Goal: Transaction & Acquisition: Purchase product/service

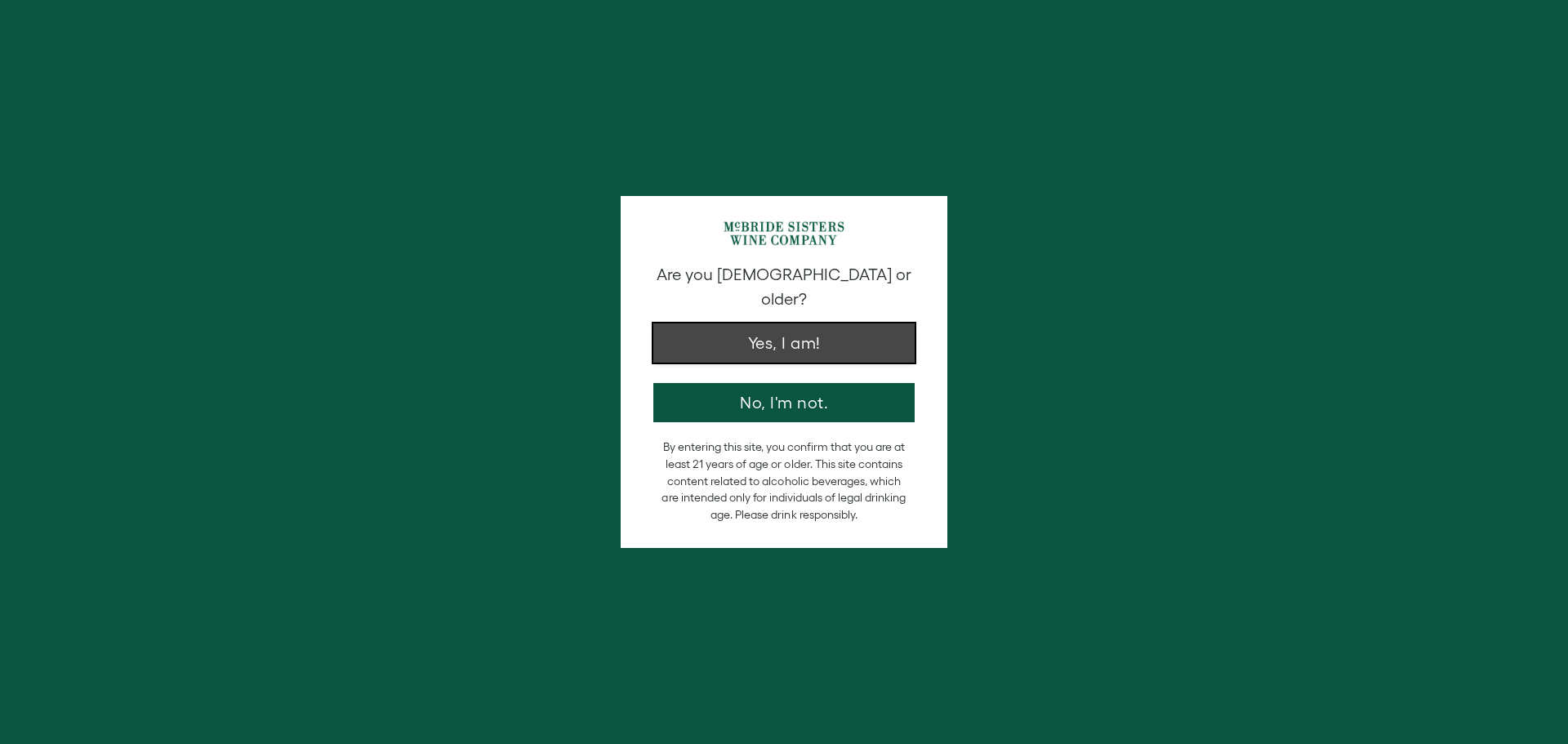
click at [794, 324] on button "Yes, I am!" at bounding box center [784, 343] width 261 height 40
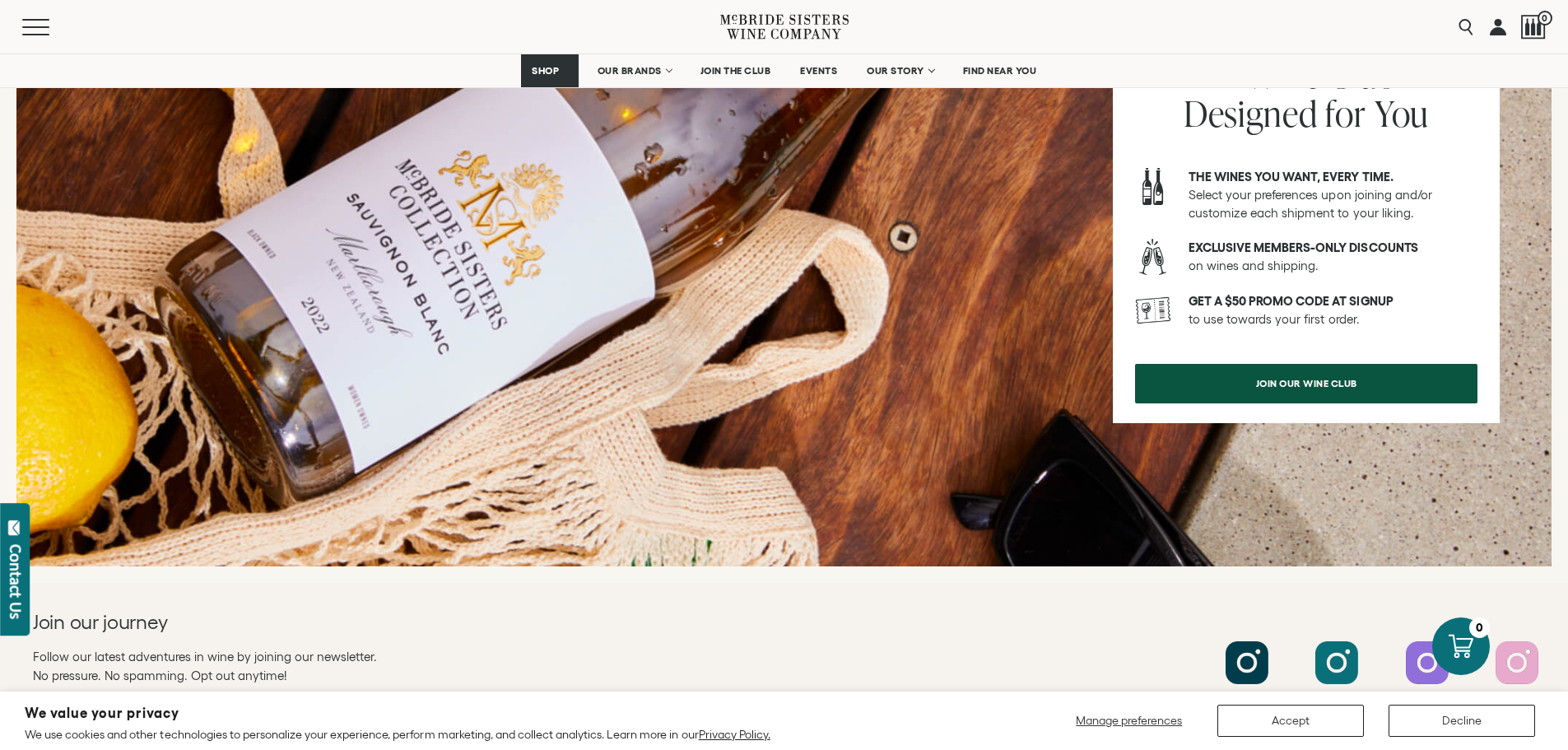
scroll to position [1843, 0]
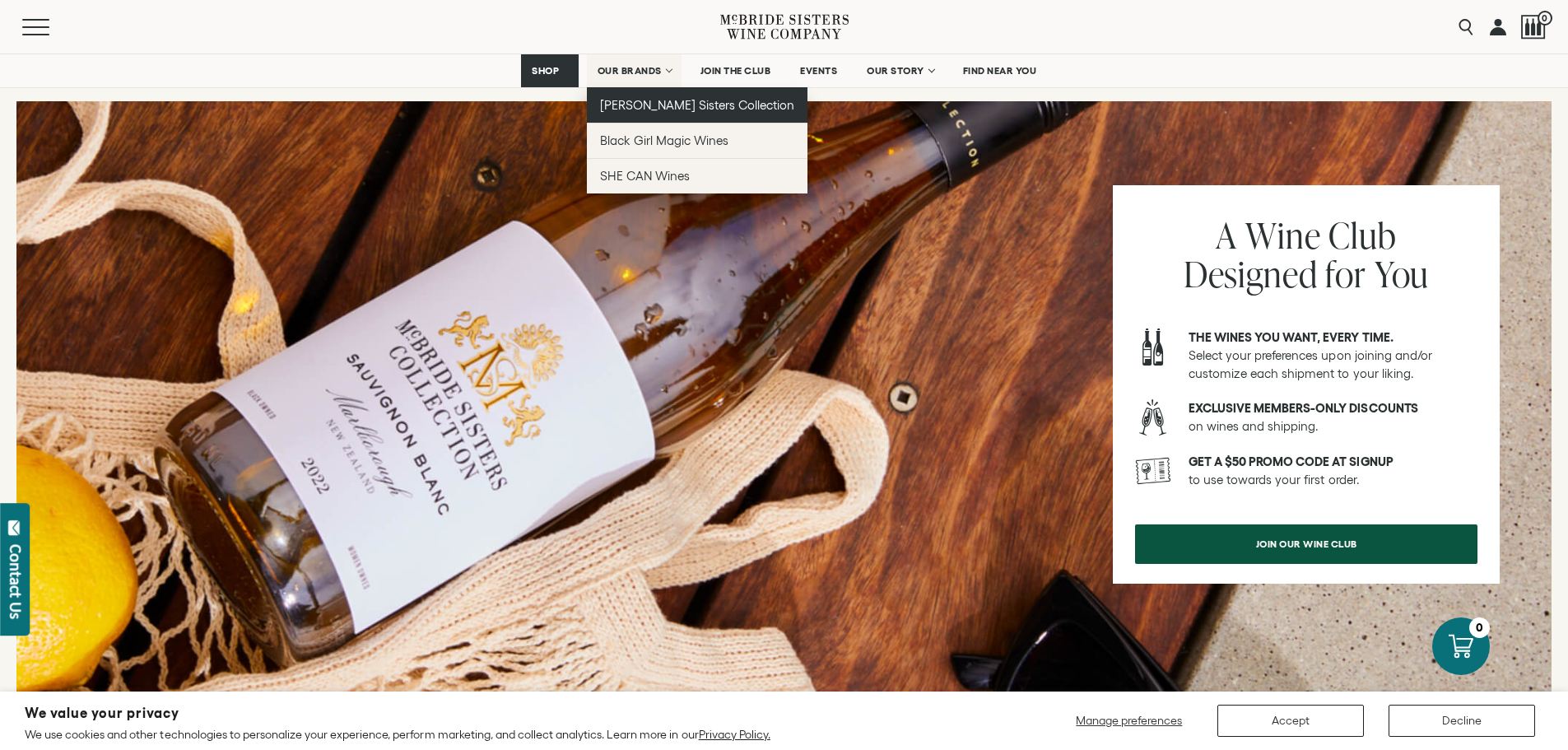
click at [671, 111] on span "[PERSON_NAME] Sisters Collection" at bounding box center [698, 104] width 195 height 14
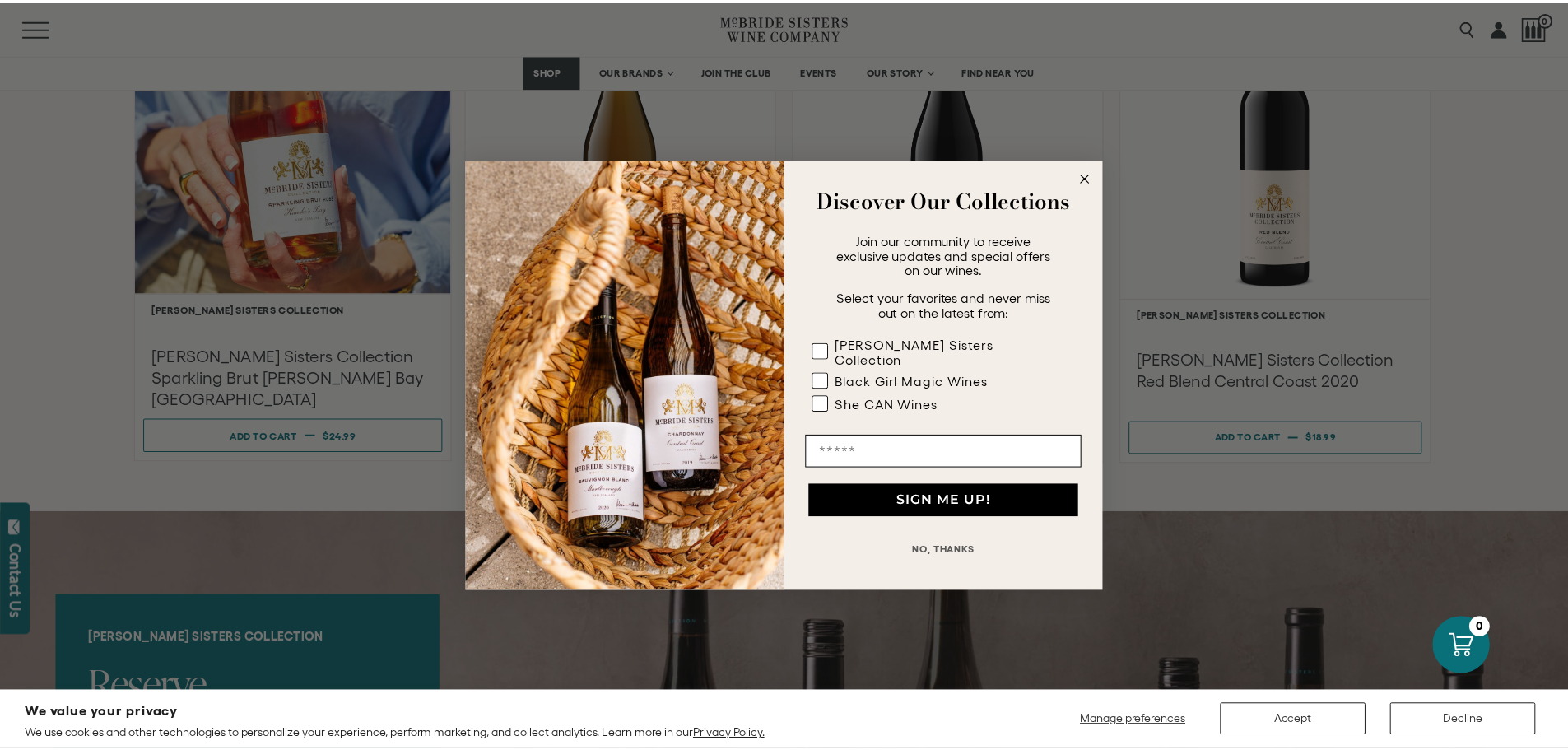
scroll to position [1564, 0]
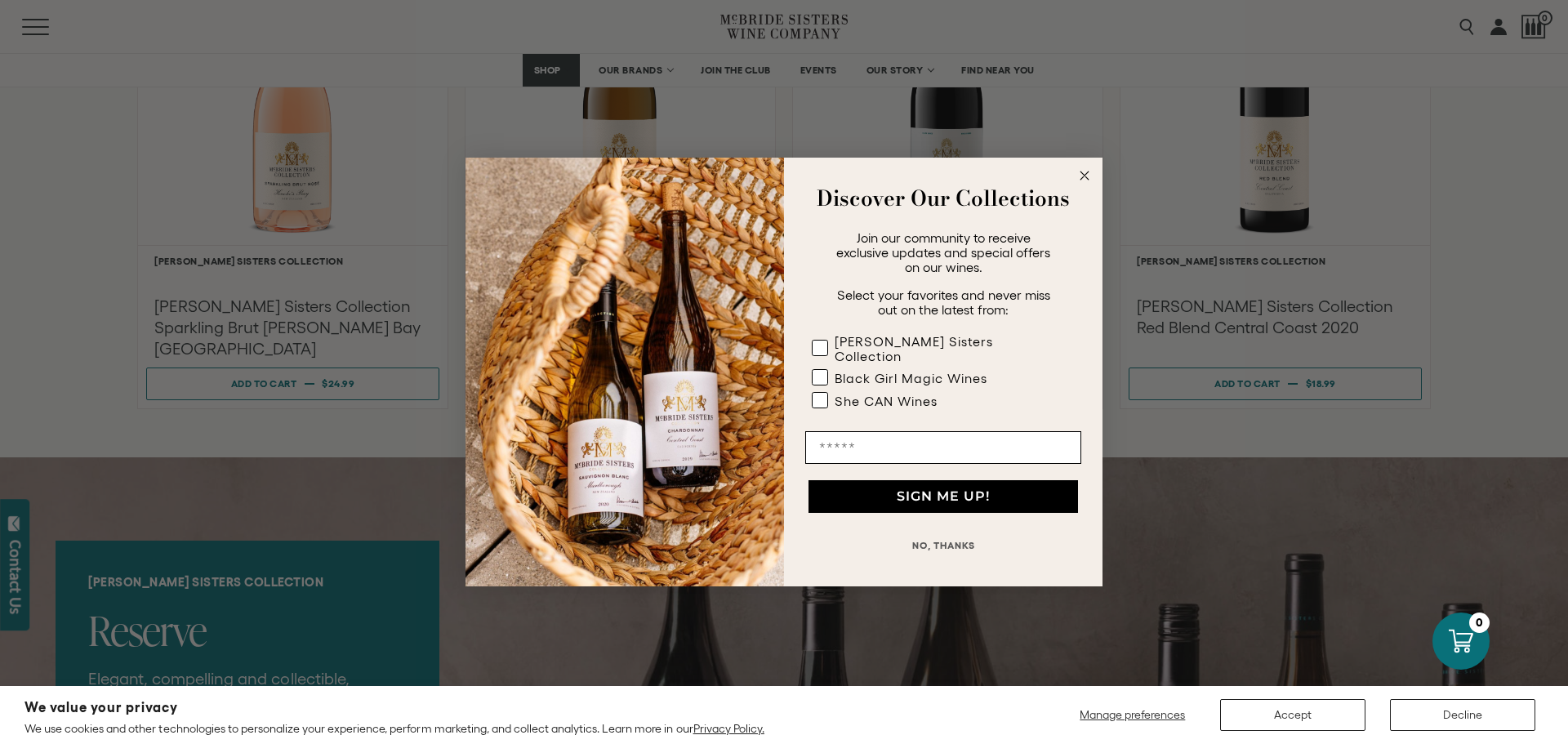
click at [1090, 185] on circle "Close dialog" at bounding box center [1085, 176] width 19 height 19
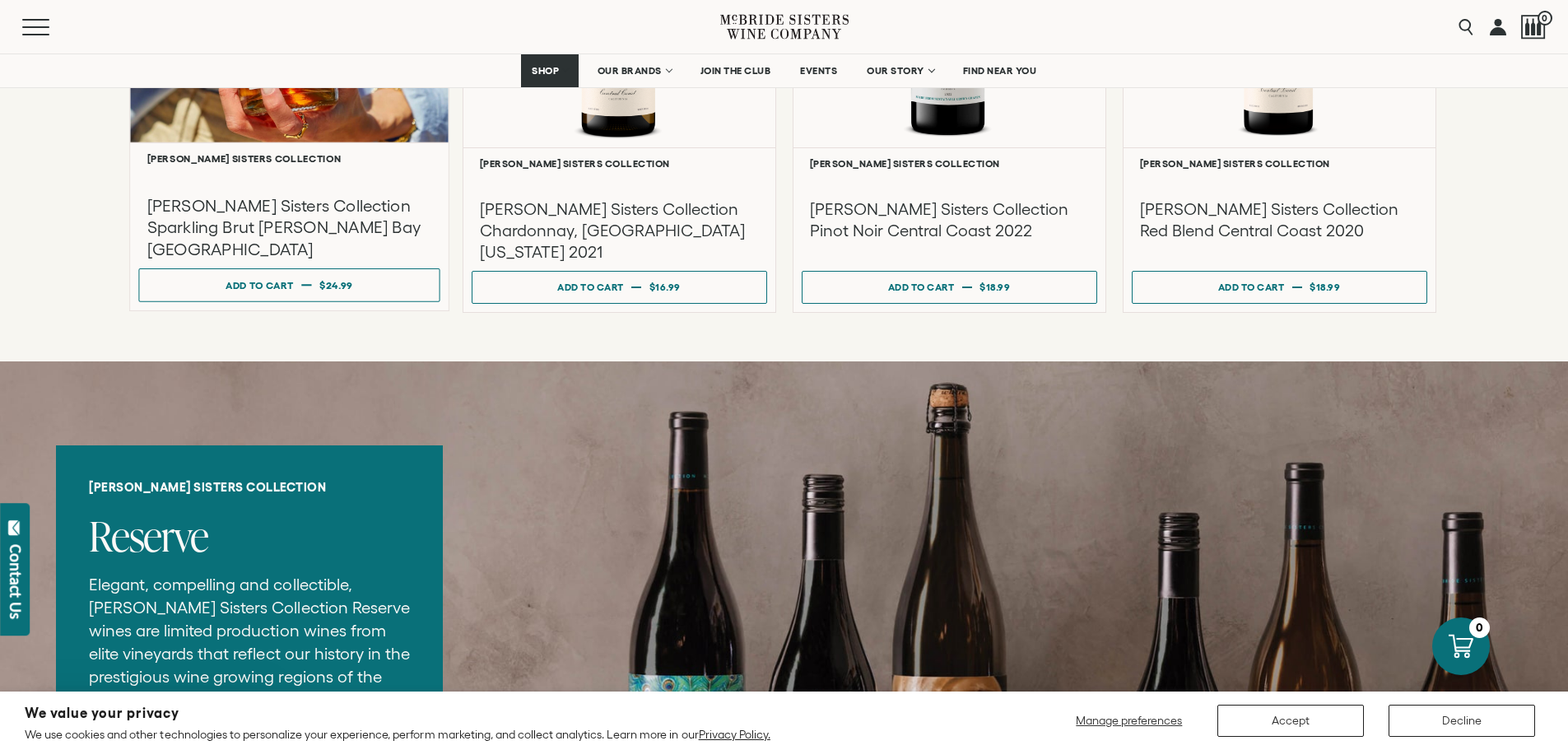
scroll to position [1317, 0]
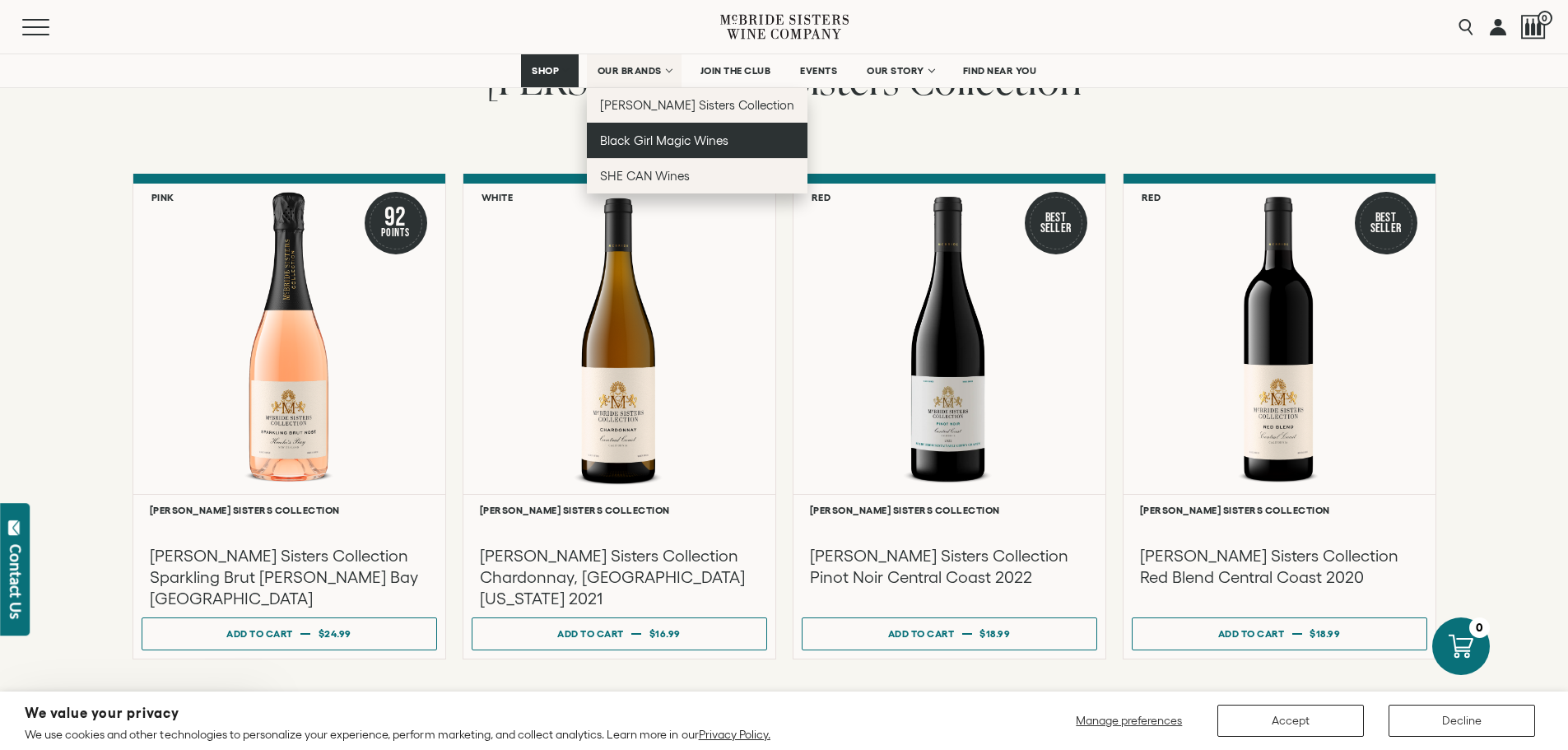
click at [651, 149] on link "Black Girl Magic Wines" at bounding box center [698, 139] width 222 height 35
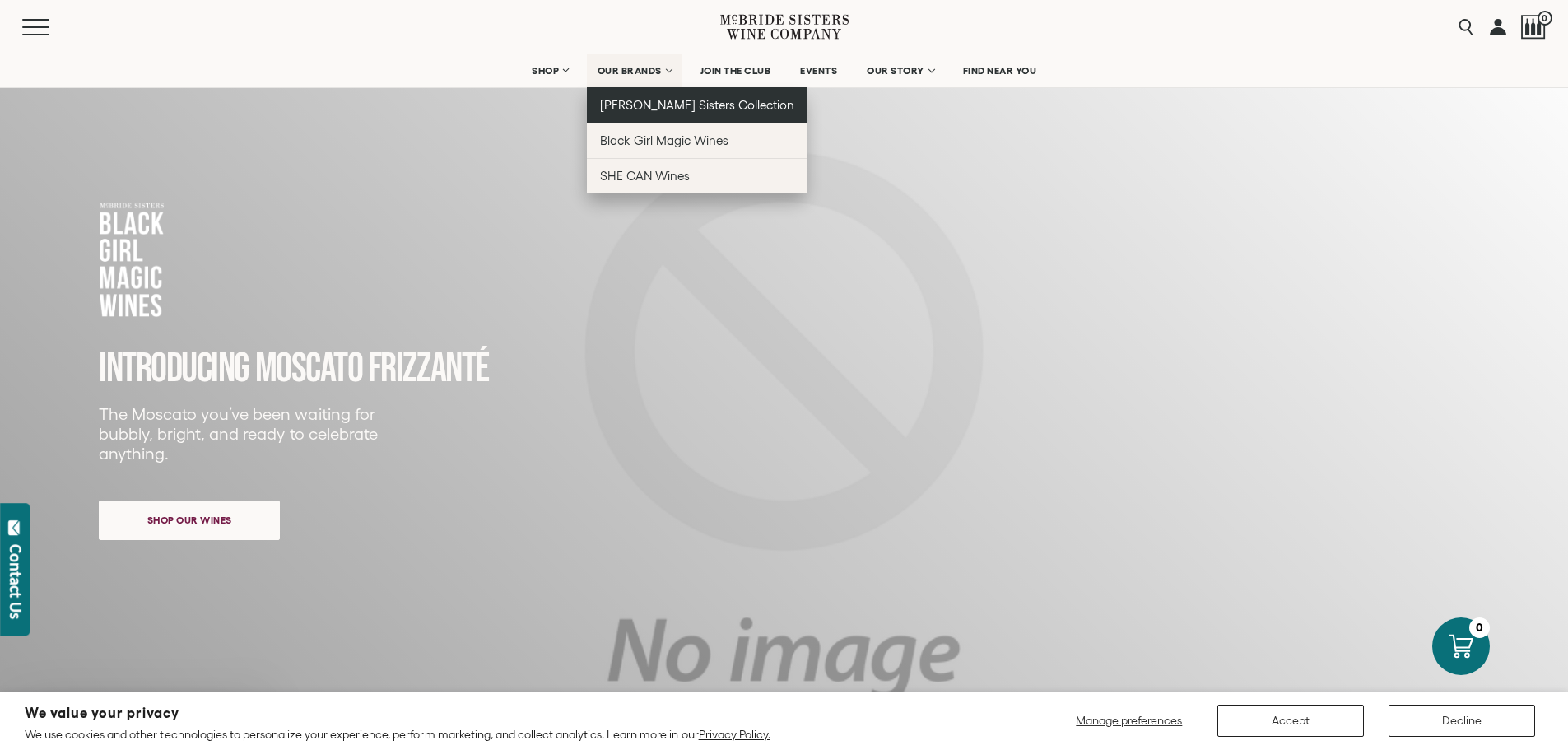
click at [627, 106] on span "[PERSON_NAME] Sisters Collection" at bounding box center [698, 104] width 195 height 14
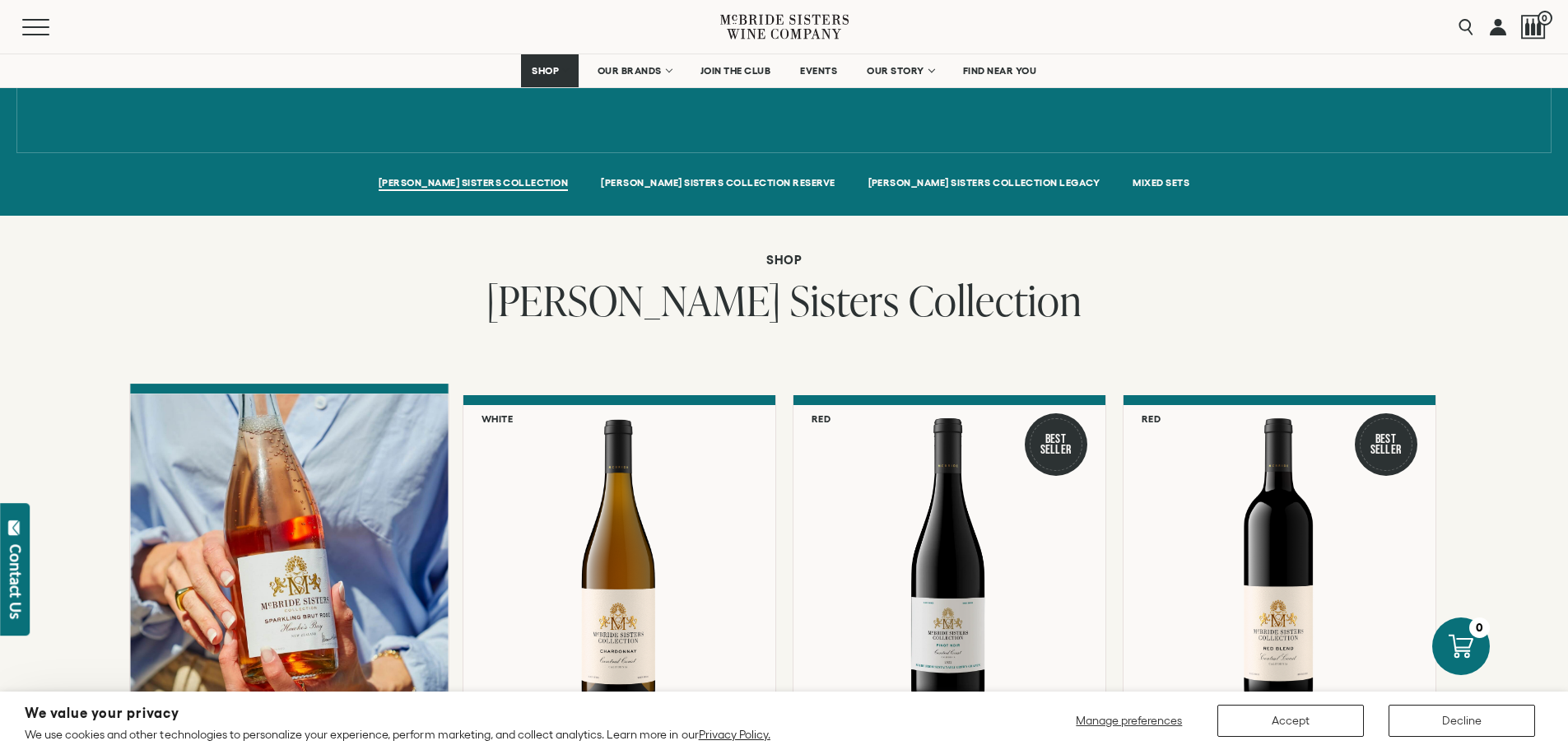
scroll to position [1317, 0]
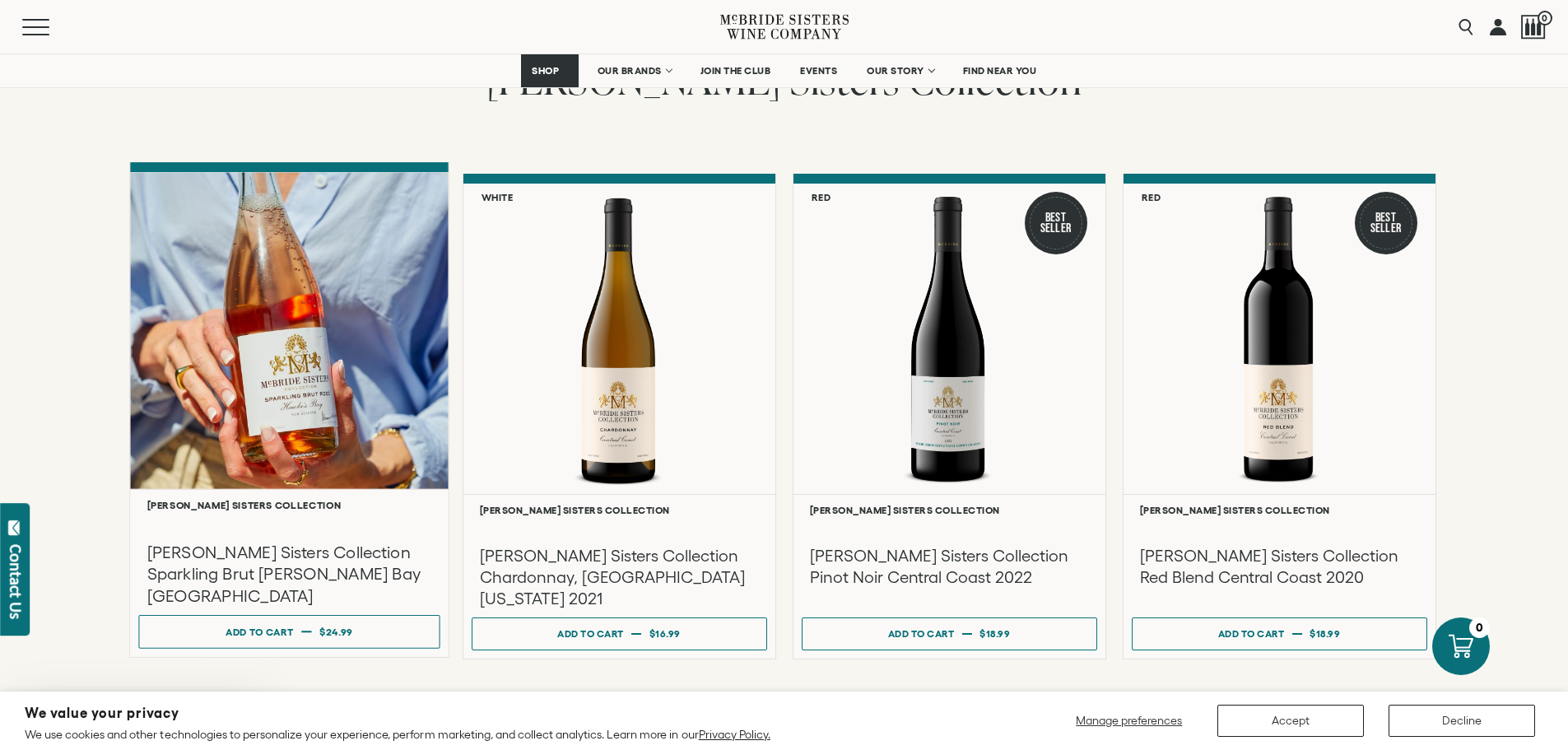
click at [230, 545] on h3 "McBride Sisters Collection Sparkling Brut Rose Hawke's Bay NV" at bounding box center [289, 573] width 284 height 65
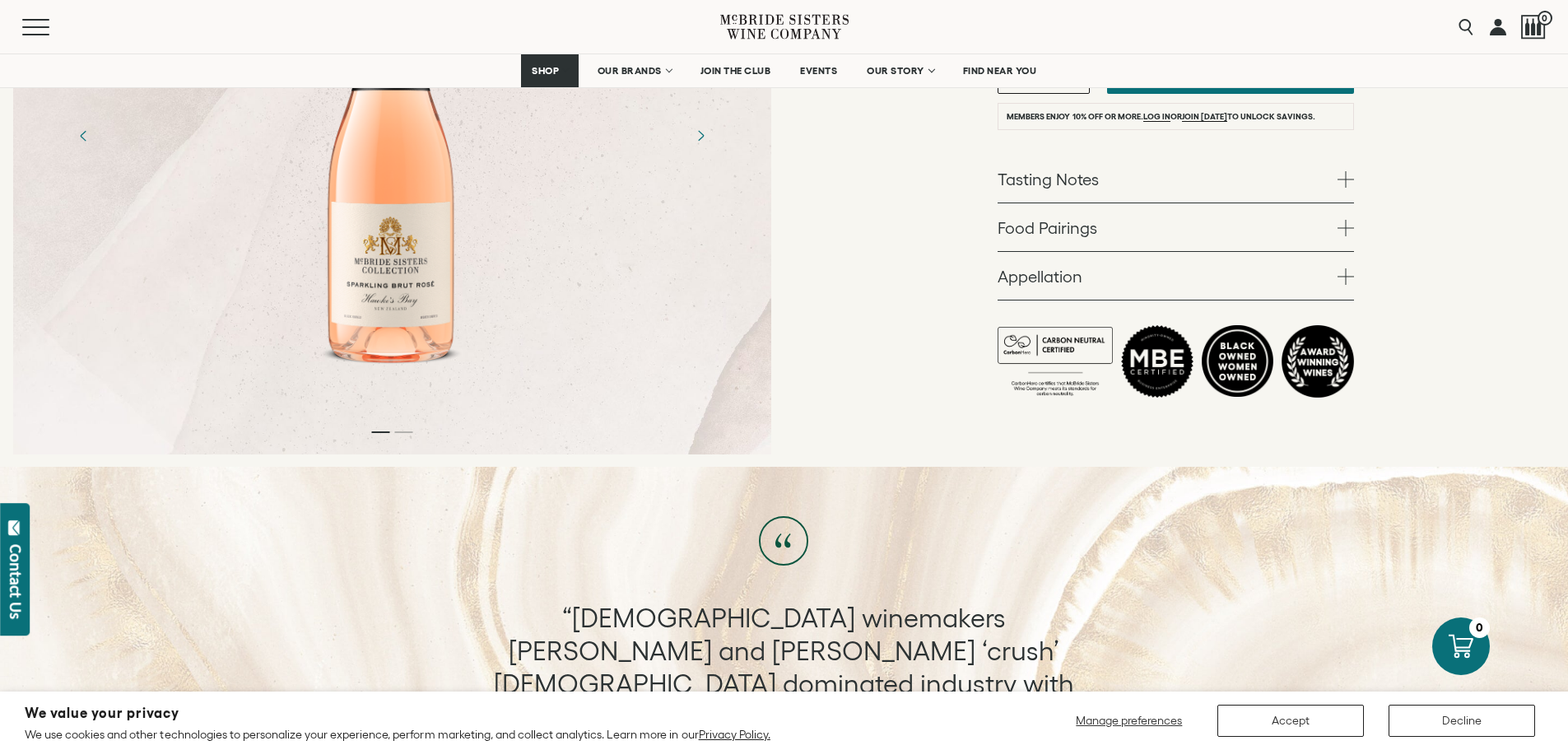
scroll to position [82, 0]
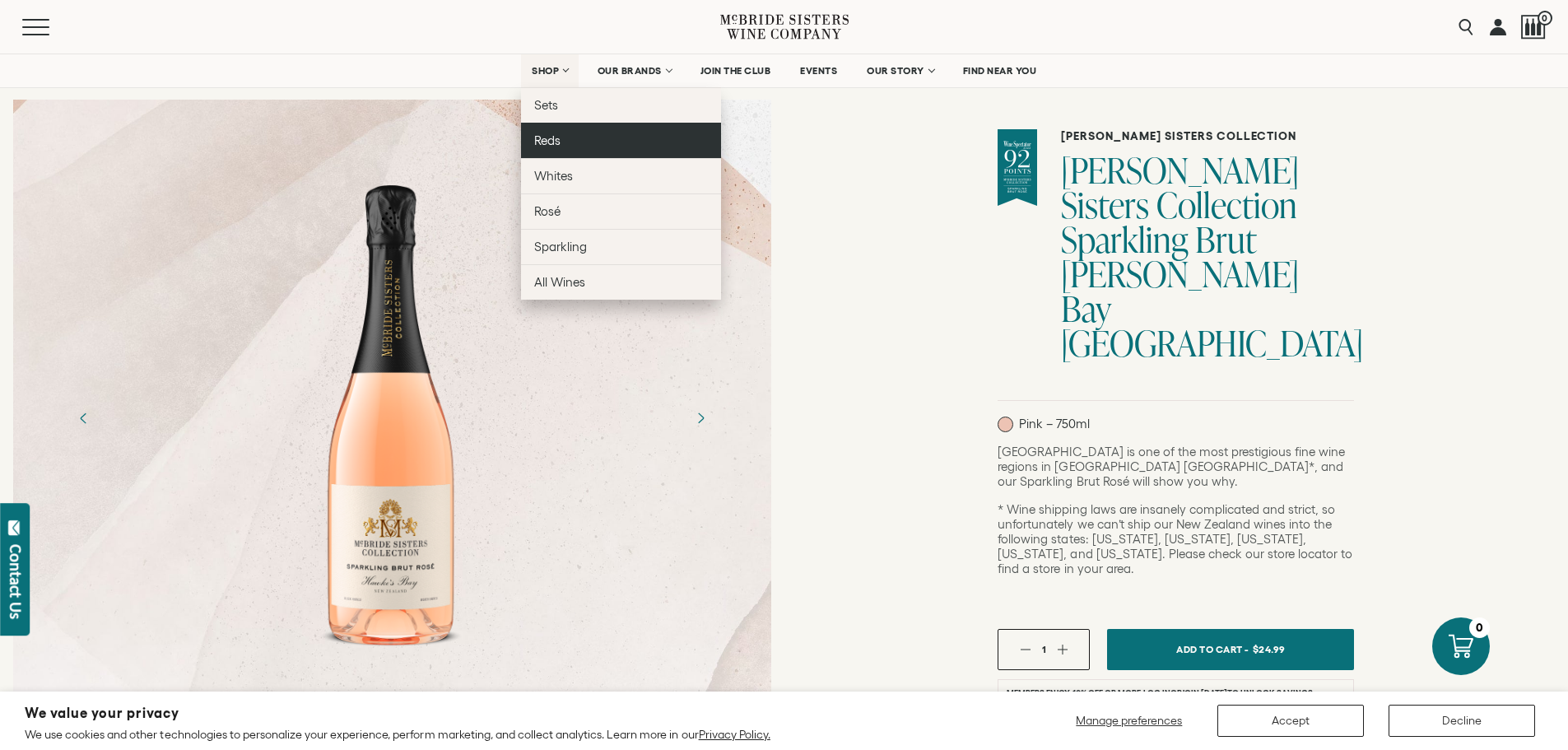
click at [562, 146] on link "Reds" at bounding box center [621, 139] width 200 height 35
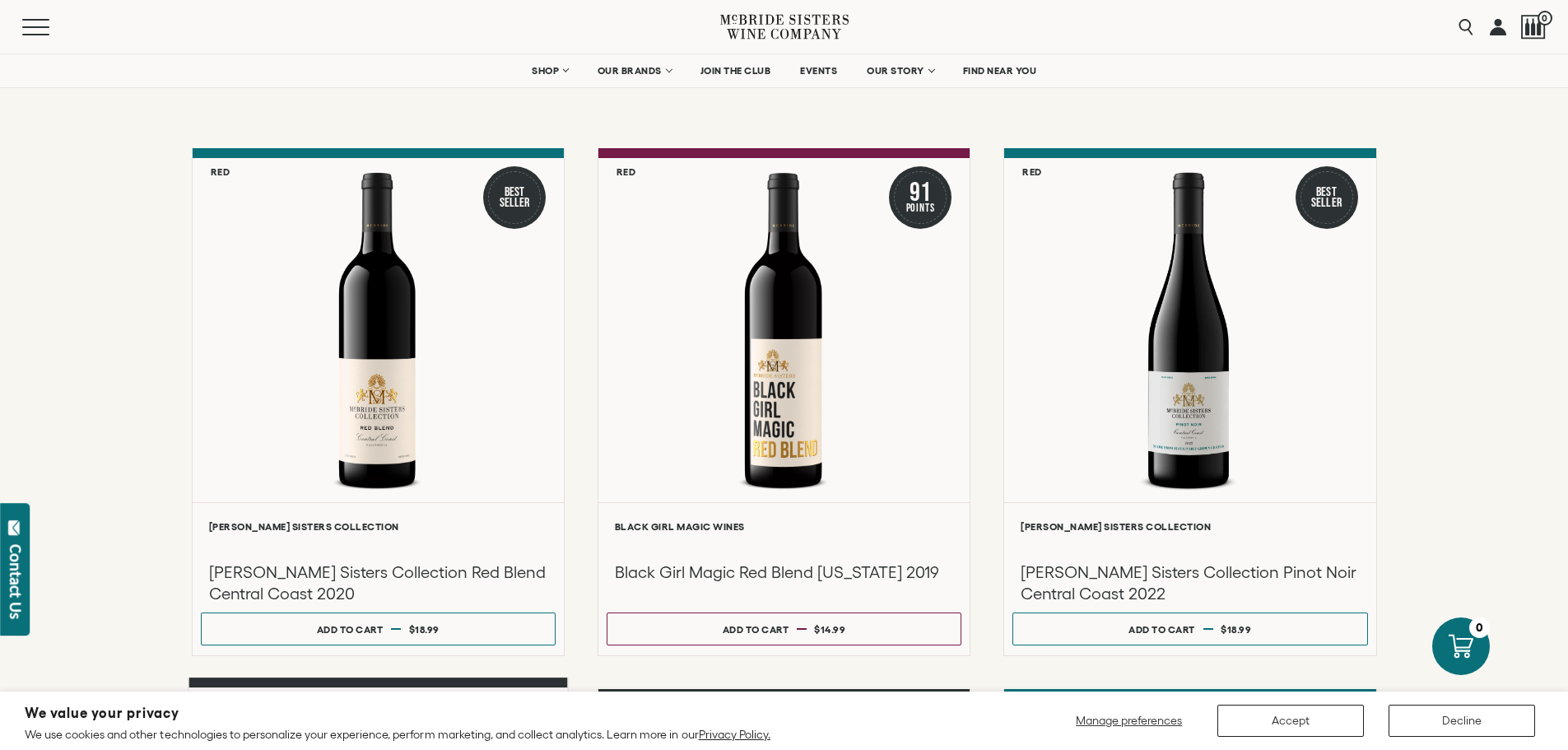
scroll to position [412, 0]
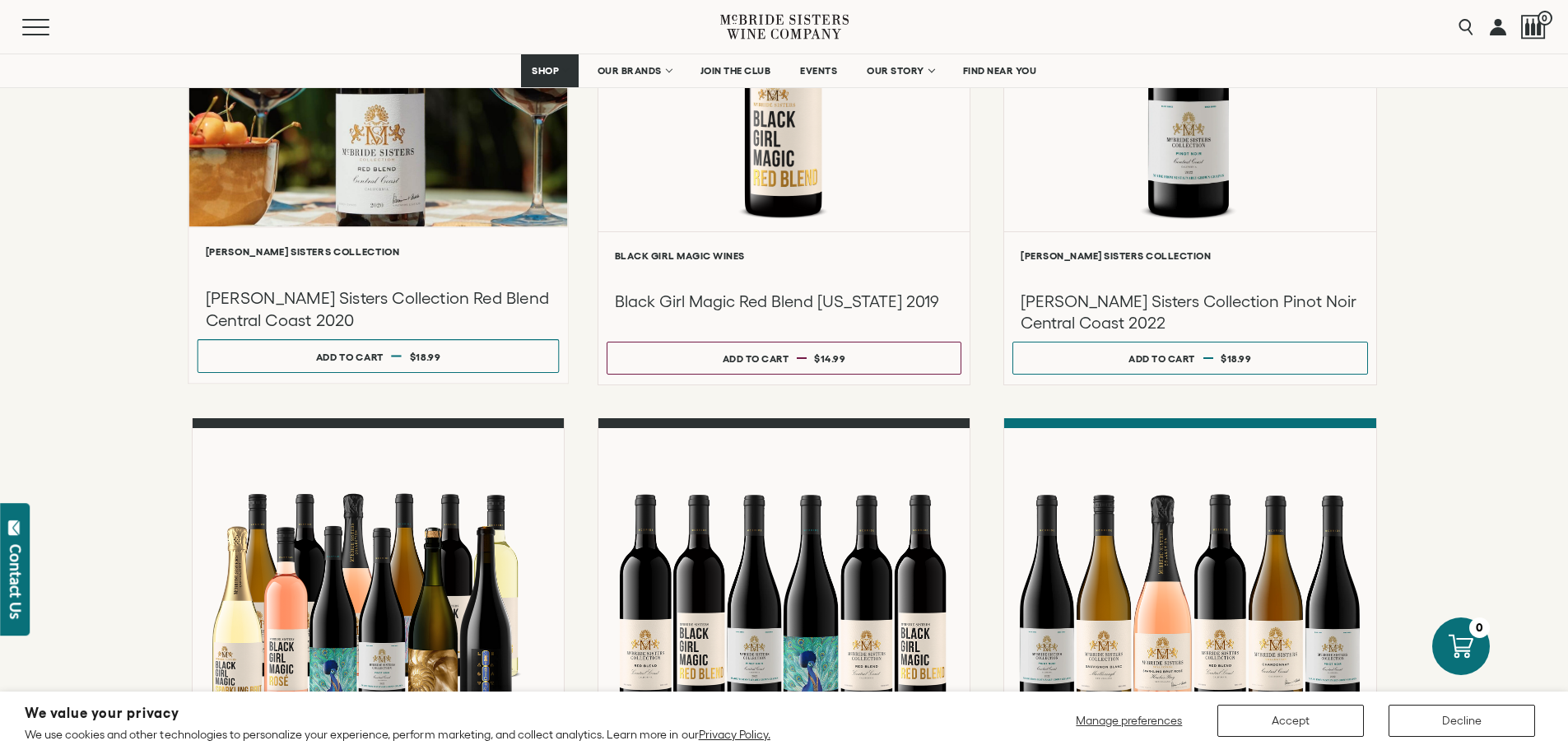
click at [365, 208] on div at bounding box center [377, 51] width 378 height 351
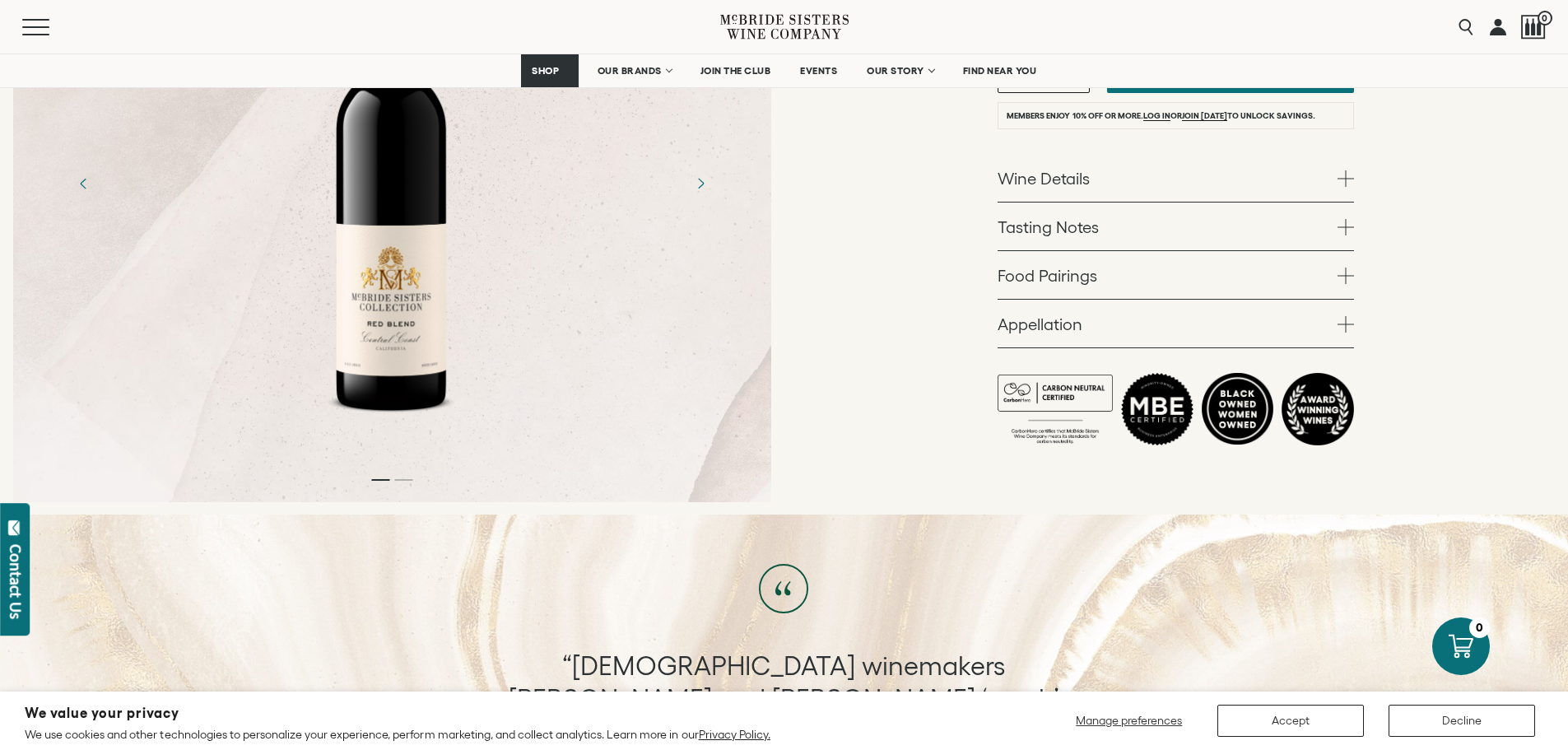
scroll to position [82, 0]
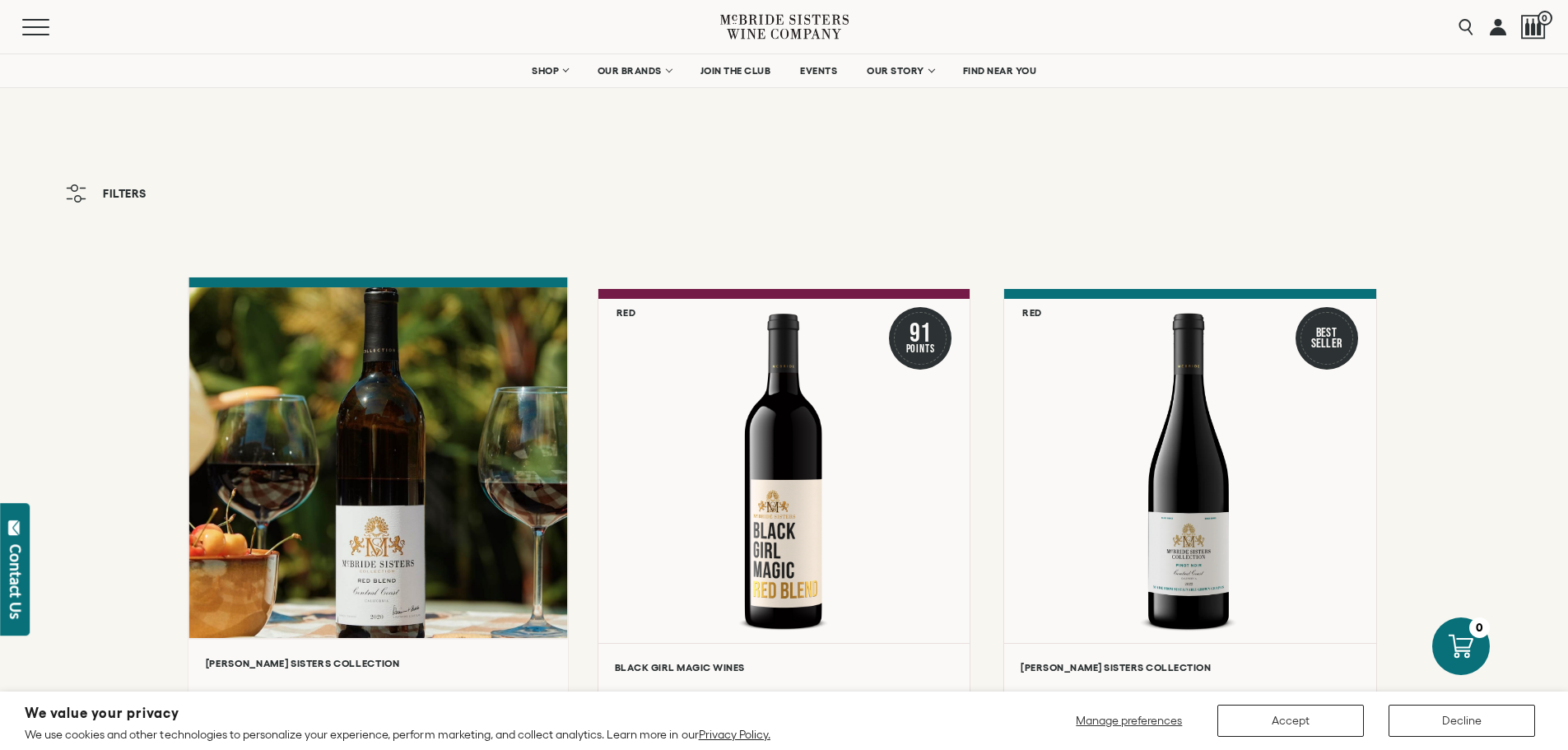
scroll to position [247, 0]
